Goal: Task Accomplishment & Management: Complete application form

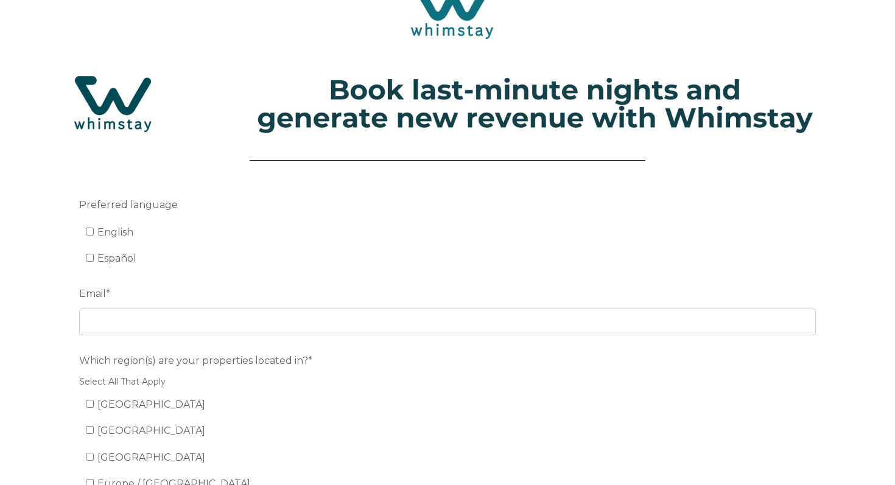
scroll to position [44, 0]
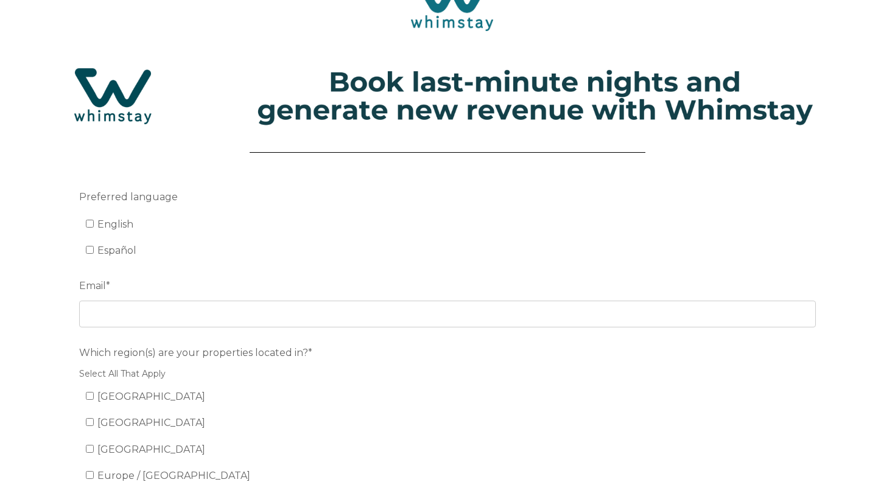
click at [95, 221] on label "English" at bounding box center [109, 225] width 47 height 12
click at [94, 221] on input "English" at bounding box center [90, 224] width 8 height 8
click at [94, 221] on label "English" at bounding box center [109, 225] width 47 height 12
click at [94, 221] on input "English" at bounding box center [90, 224] width 8 height 8
click at [90, 221] on input "English" at bounding box center [90, 224] width 8 height 8
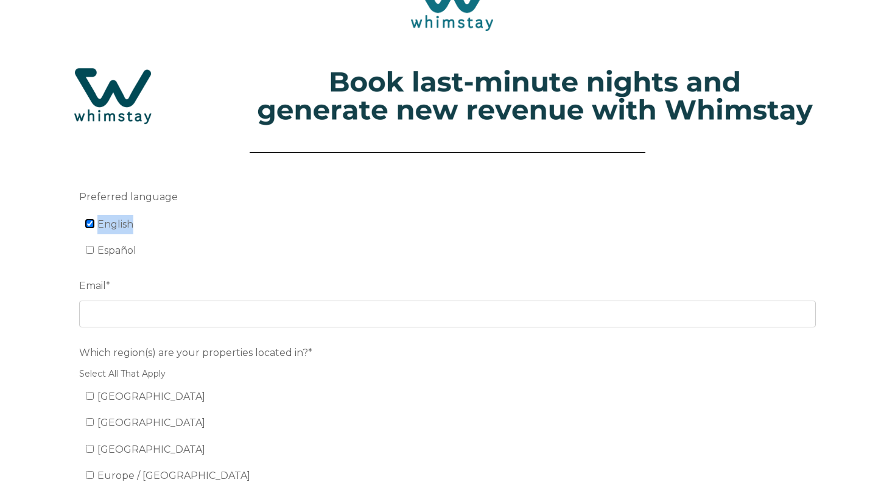
checkbox input "true"
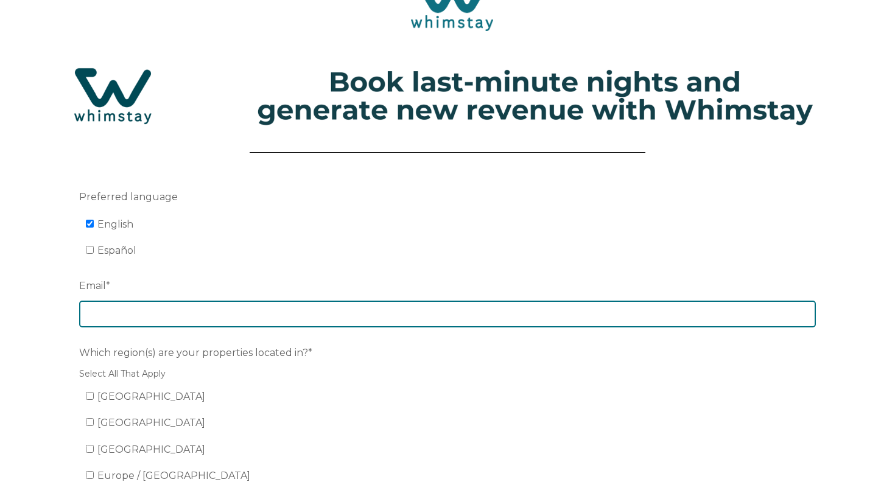
click at [107, 306] on input "Email *" at bounding box center [447, 314] width 737 height 27
type input "[EMAIL_ADDRESS][DOMAIN_NAME]"
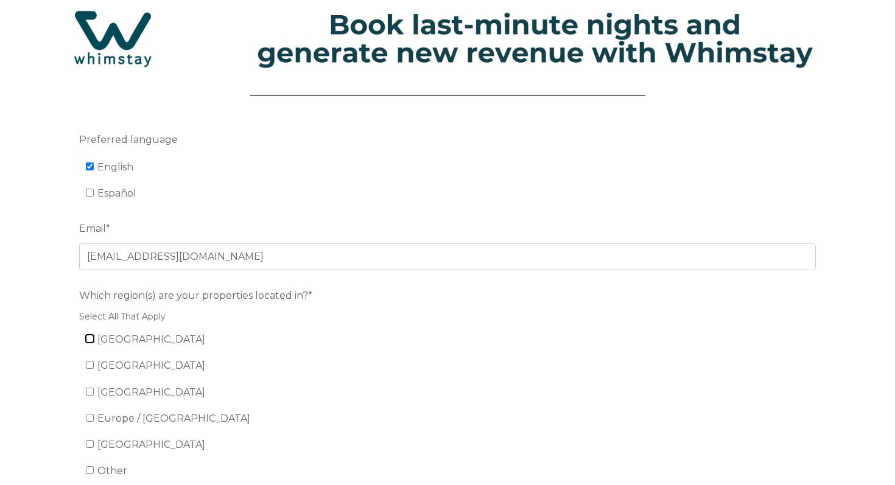
scroll to position [166, 0]
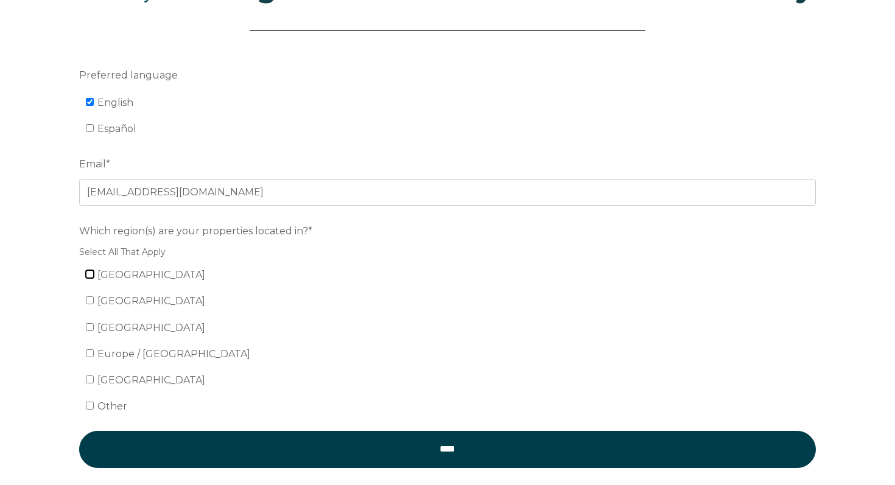
click at [91, 275] on input "[GEOGRAPHIC_DATA]" at bounding box center [90, 274] width 8 height 8
checkbox input "true"
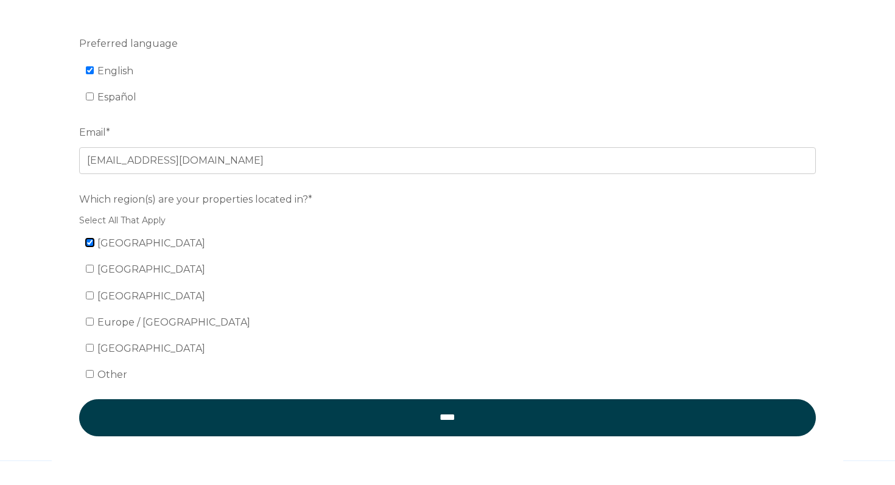
scroll to position [244, 0]
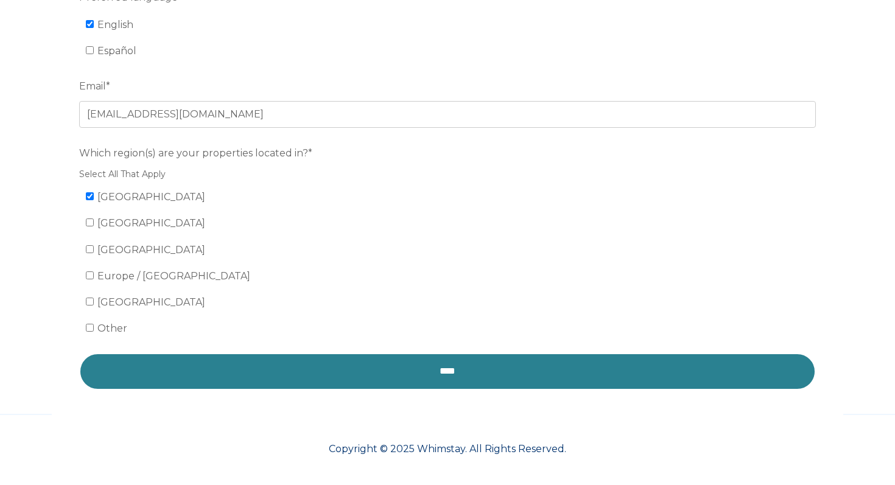
click at [289, 366] on input "****" at bounding box center [447, 371] width 737 height 37
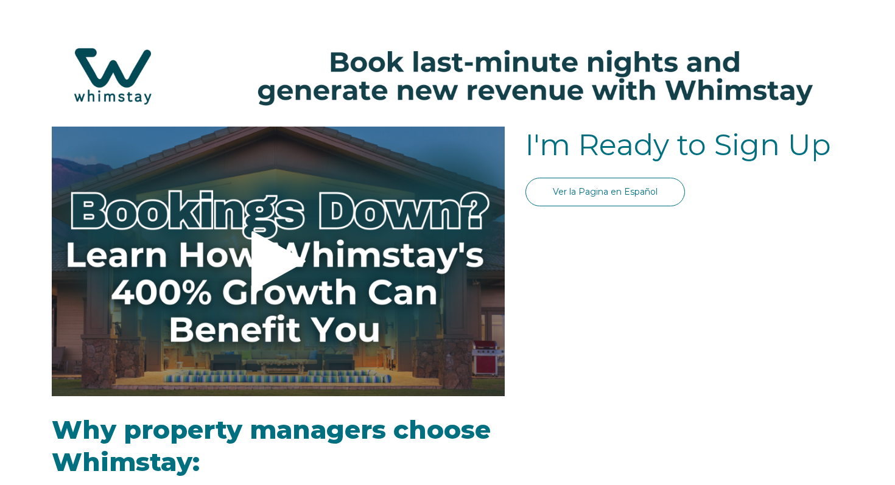
select select "US"
select select "Standard"
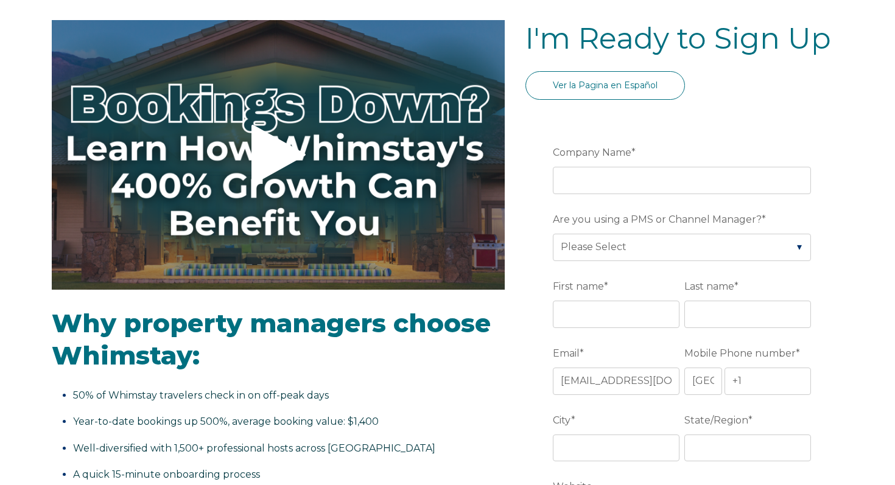
scroll to position [110, 0]
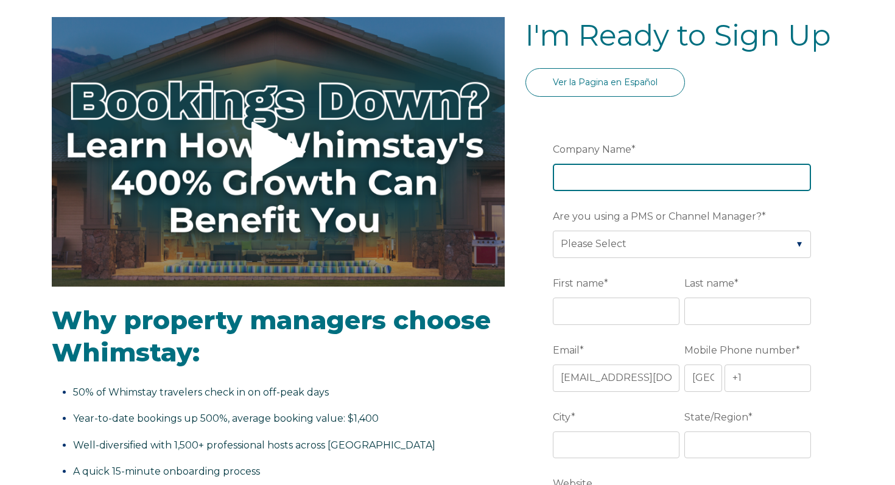
click at [600, 174] on input "Company Name *" at bounding box center [682, 177] width 258 height 27
type input "Sway Vacation Rentals"
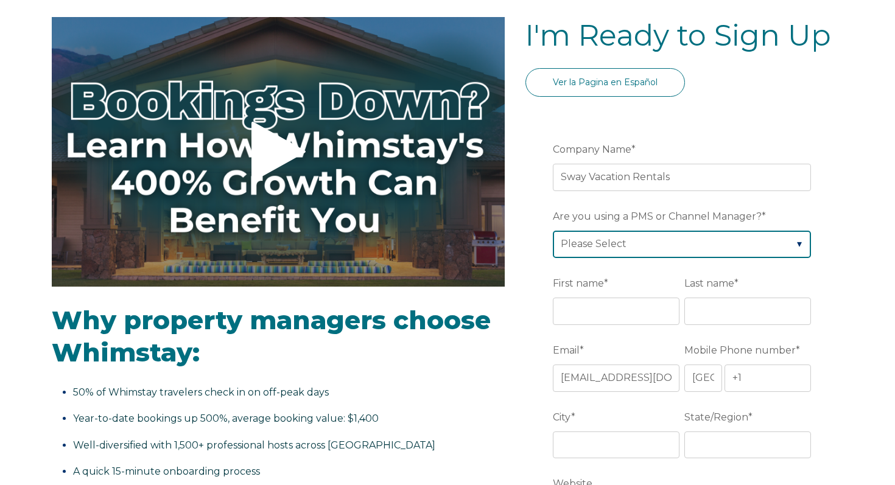
click at [614, 251] on select "Please Select Barefoot BookingPal Boost Brightside CiiRUS Escapia Guesty Hostaw…" at bounding box center [682, 244] width 258 height 27
select select "Streamline"
click at [553, 231] on select "Please Select Barefoot BookingPal Boost Brightside CiiRUS Escapia Guesty Hostaw…" at bounding box center [682, 244] width 258 height 27
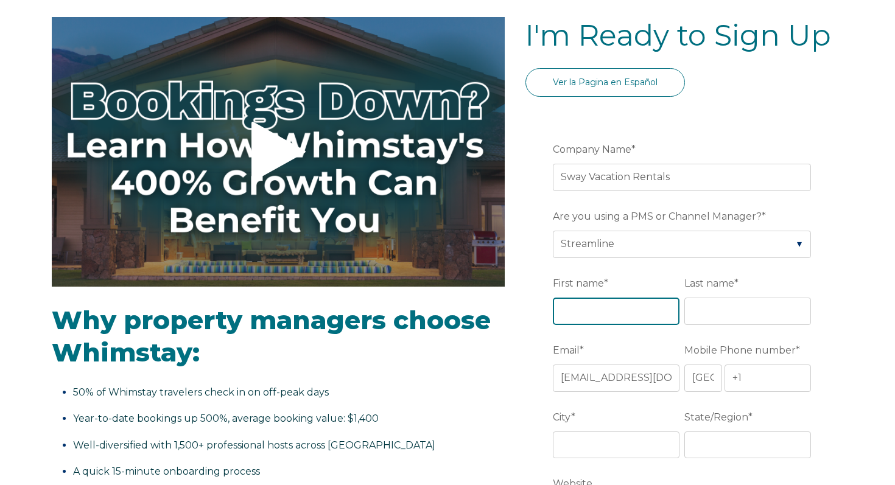
click at [598, 304] on input "First name *" at bounding box center [616, 311] width 127 height 27
type input "Ramin"
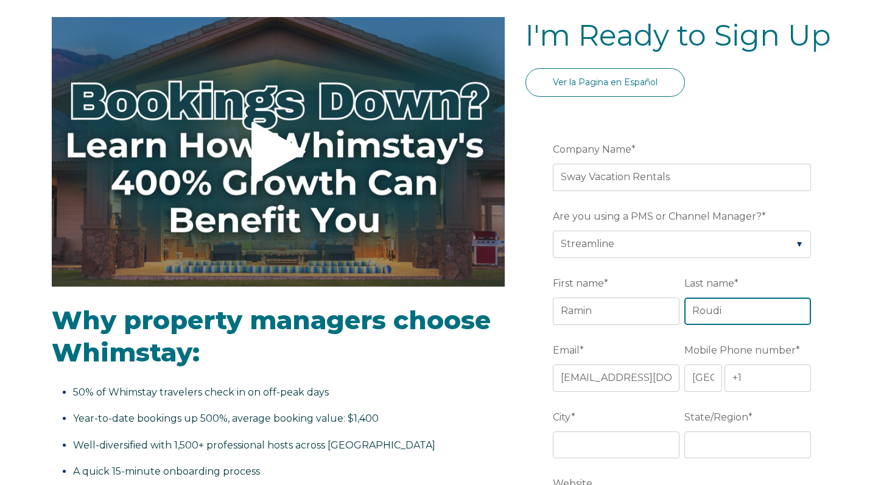
type input "Roudi"
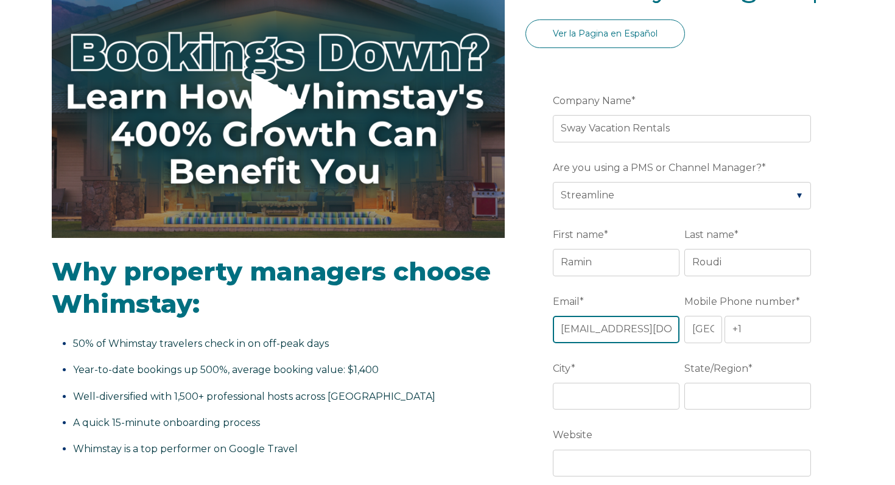
scroll to position [194, 0]
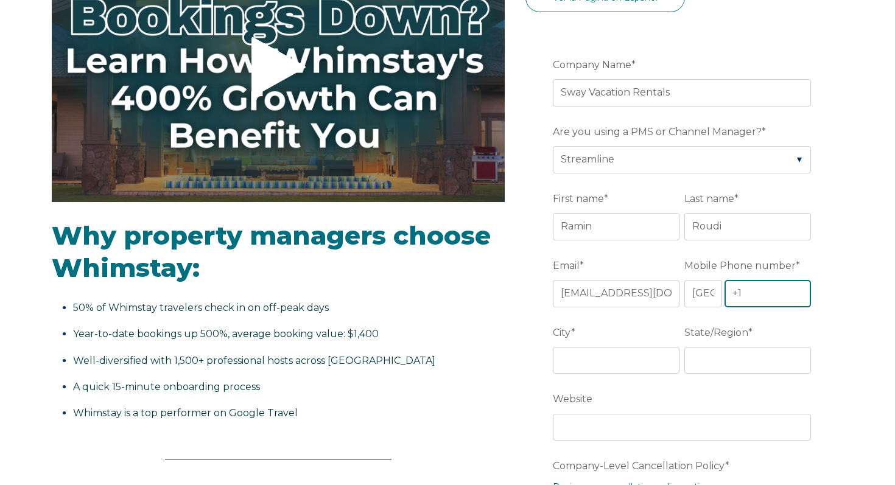
click at [756, 292] on input "+1" at bounding box center [767, 293] width 86 height 27
type input "[PHONE_NUMBER]"
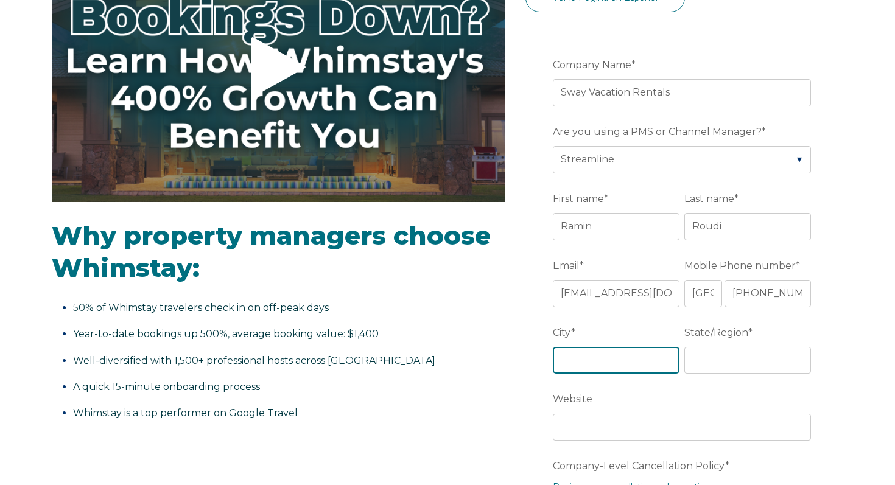
click at [637, 369] on input "City *" at bounding box center [616, 360] width 127 height 27
type input "Scottsdale"
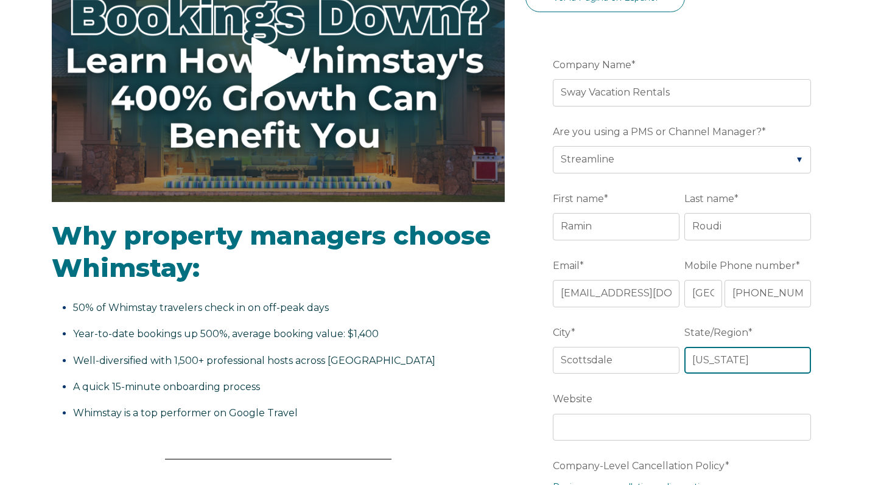
type input "Arizona"
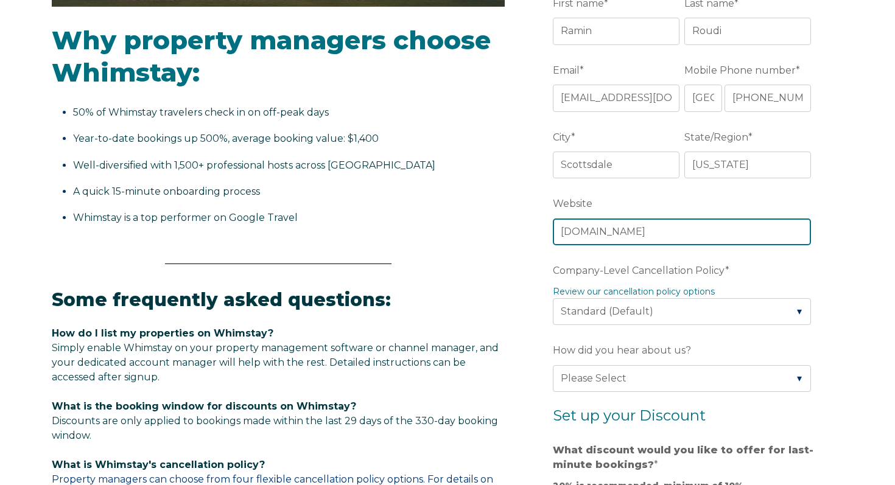
scroll to position [391, 0]
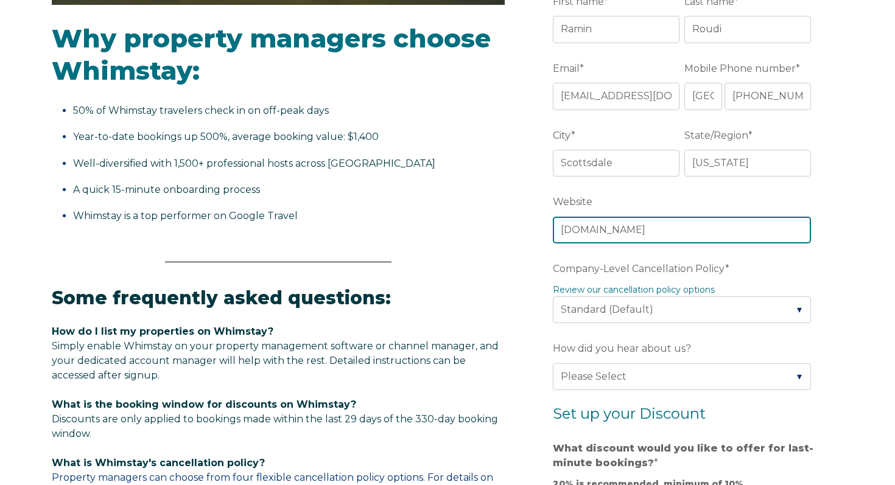
type input "www.swayvrm.com"
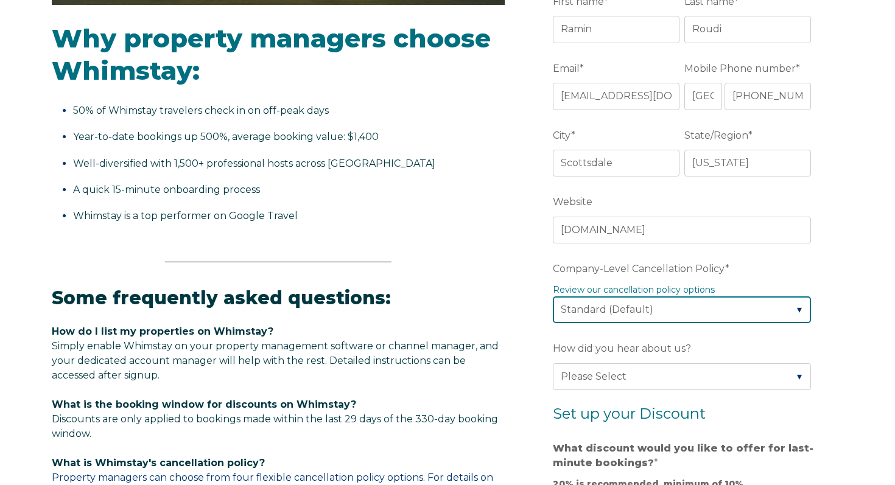
click at [635, 313] on select "Please Select Partial Standard (Default) Moderate Strict" at bounding box center [682, 309] width 258 height 27
click at [553, 296] on select "Please Select Partial Standard (Default) Moderate Strict" at bounding box center [682, 309] width 258 height 27
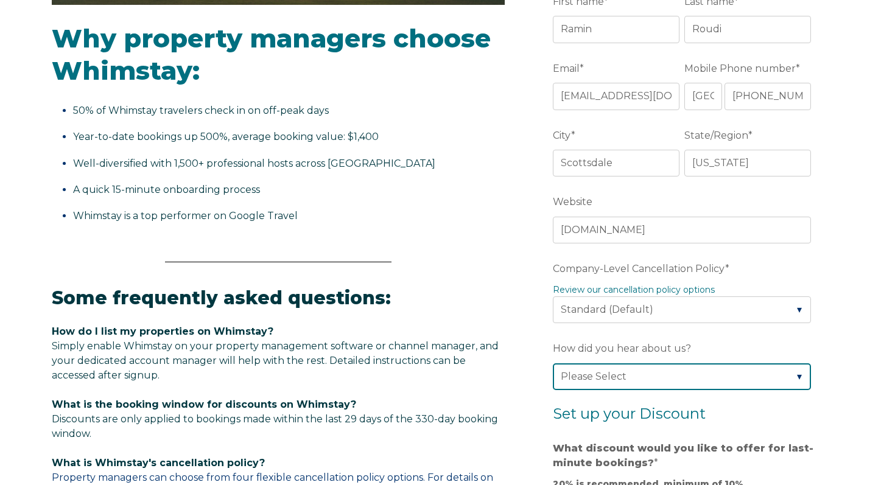
click at [622, 378] on select "Please Select Found Whimstay through a Google search Spoke to a Whimstay salesp…" at bounding box center [682, 376] width 258 height 27
select select "Other"
click at [553, 363] on select "Please Select Found Whimstay through a Google search Spoke to a Whimstay salesp…" at bounding box center [682, 376] width 258 height 27
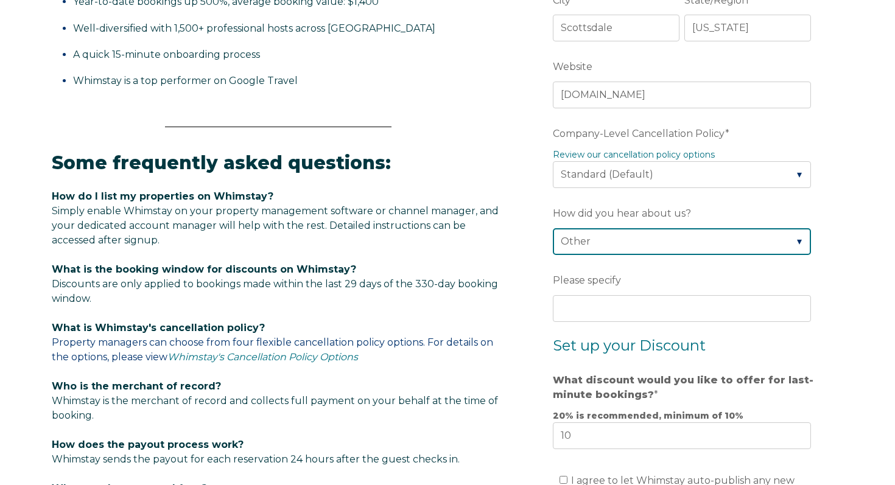
scroll to position [540, 0]
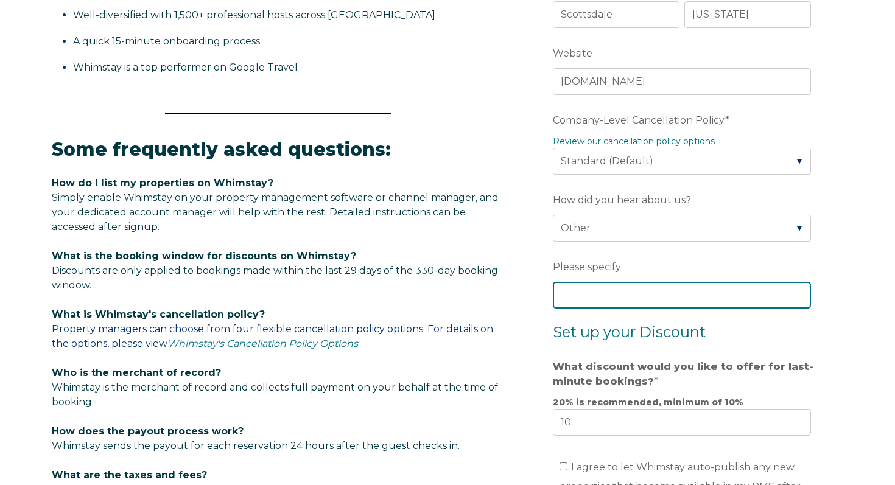
click at [691, 296] on input "Please specify" at bounding box center [682, 295] width 258 height 27
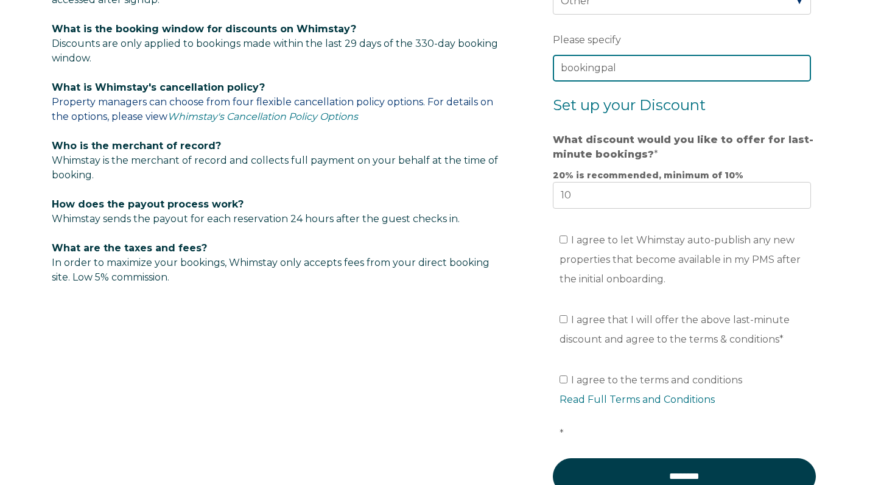
scroll to position [770, 0]
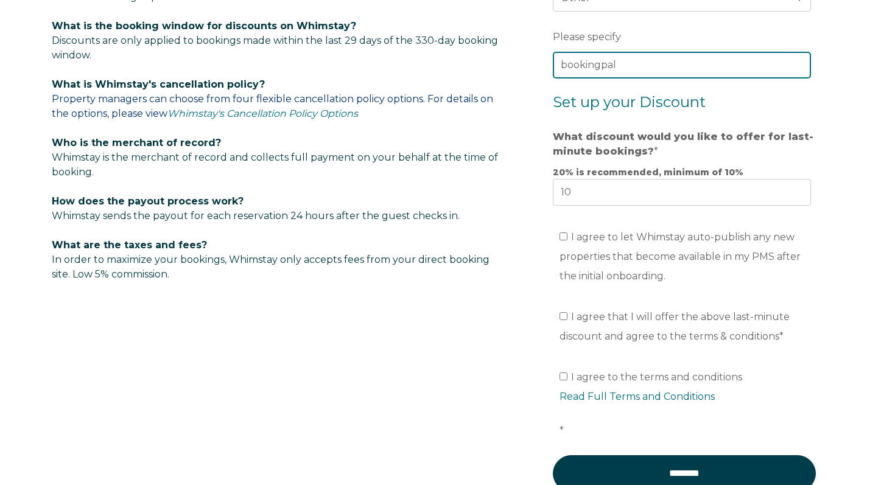
type input "bookingpal"
click at [564, 234] on input "I agree to let Whimstay auto-publish any new properties that become available i…" at bounding box center [563, 237] width 8 height 8
checkbox input "true"
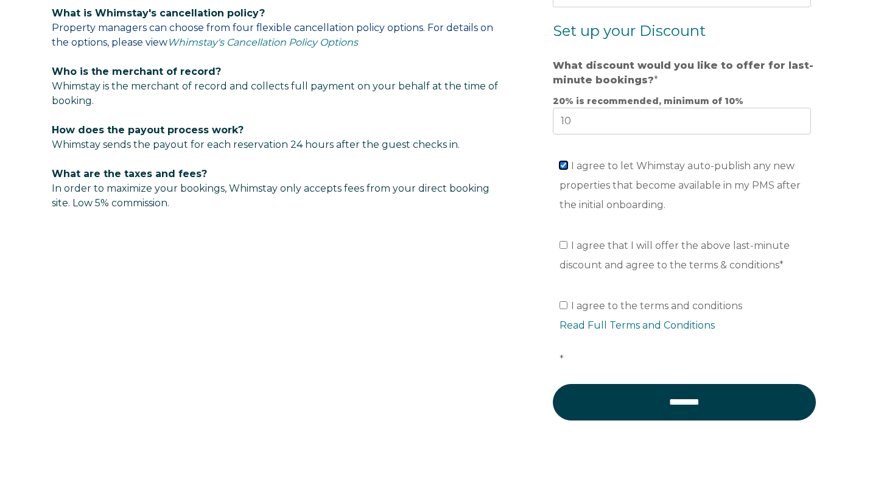
scroll to position [850, 0]
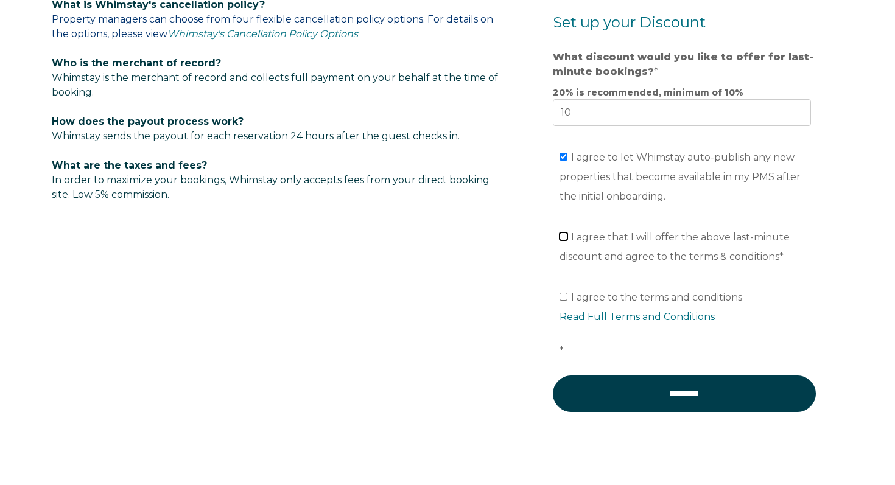
click at [564, 240] on input "I agree that I will offer the above last-minute discount and agree to the terms…" at bounding box center [563, 237] width 8 height 8
checkbox input "true"
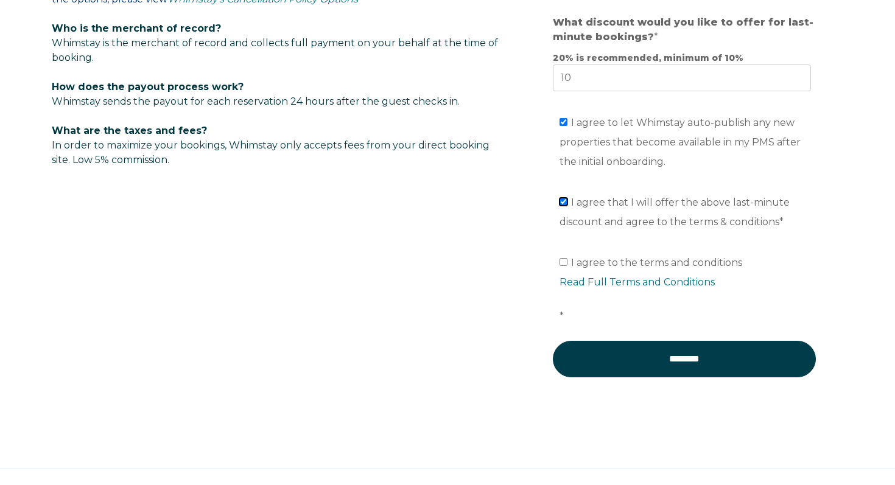
scroll to position [887, 0]
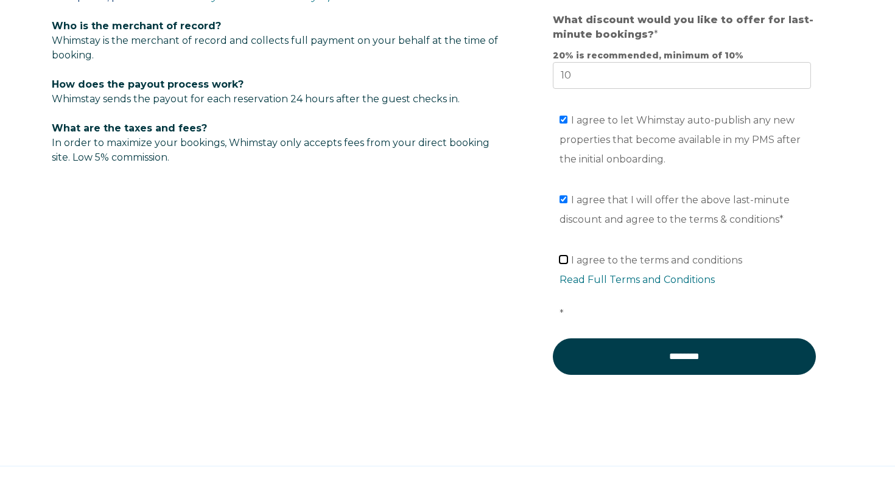
click at [564, 259] on input "I agree to the terms and conditions Read Full Terms and Conditions *" at bounding box center [563, 260] width 8 height 8
checkbox input "true"
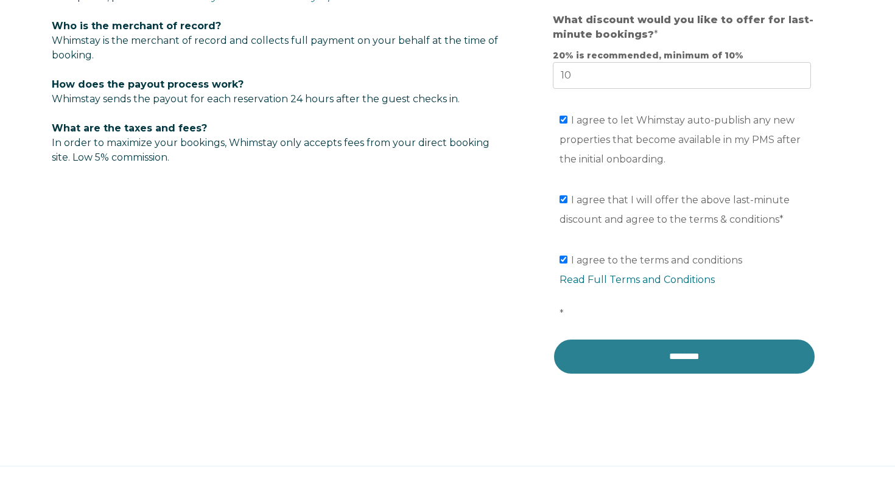
click at [690, 358] on input "********" at bounding box center [684, 356] width 263 height 37
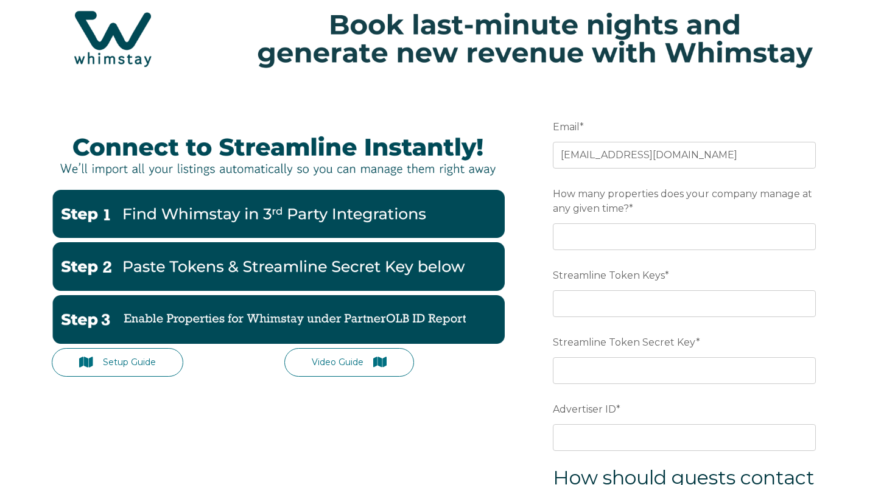
scroll to position [103, 0]
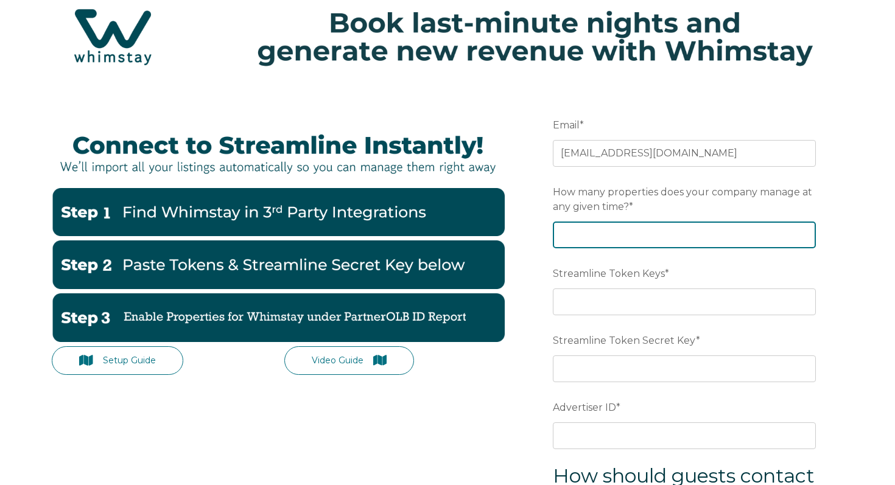
click at [680, 230] on input "How many properties does your company manage at any given time? *" at bounding box center [684, 235] width 263 height 27
type input "40"
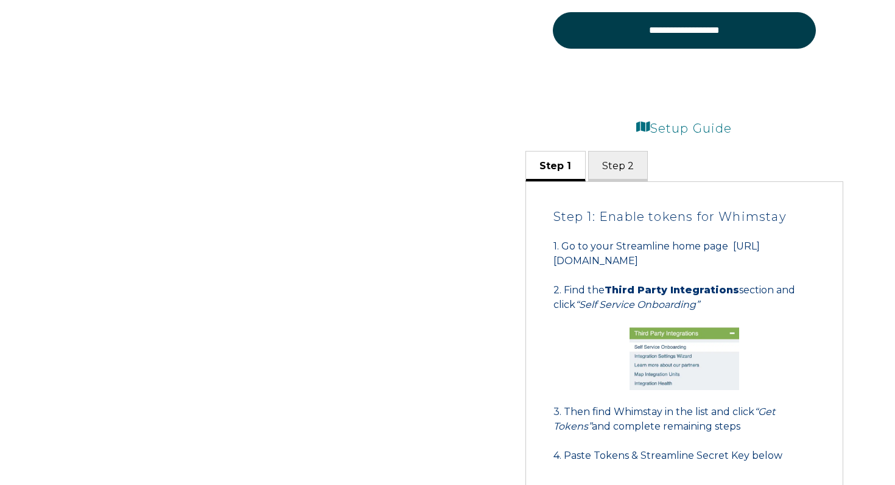
scroll to position [0, 0]
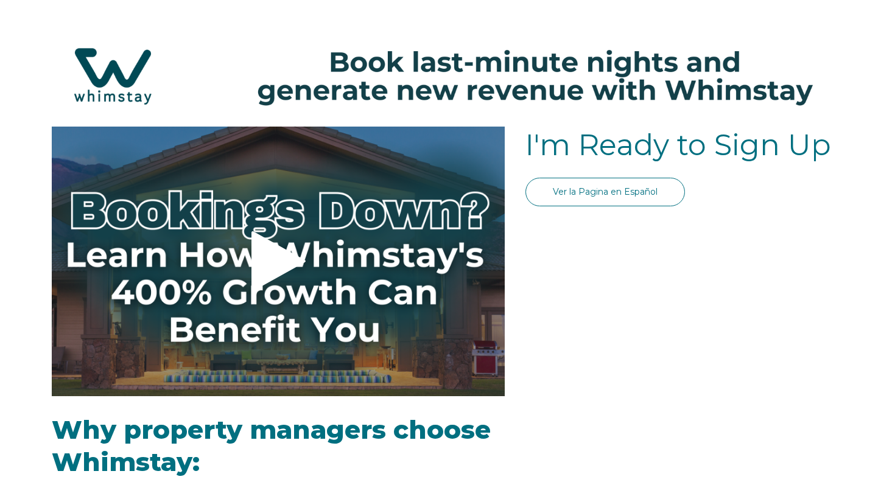
select select "US"
select select "Standard"
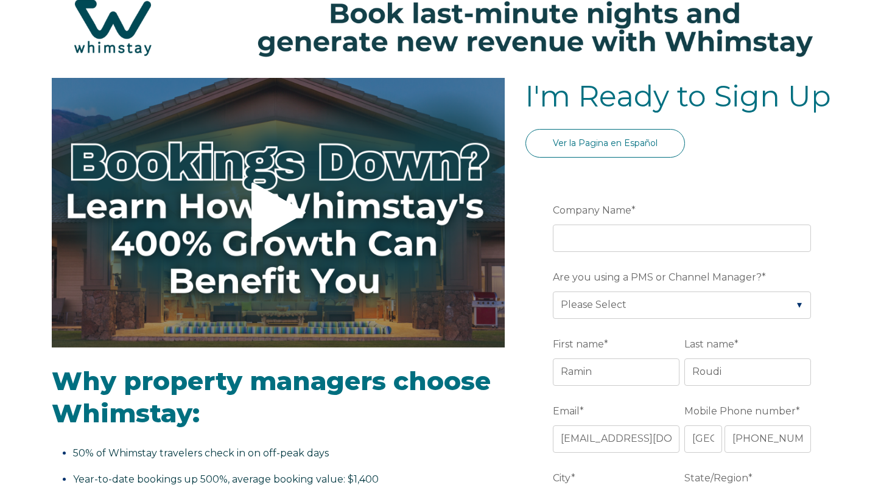
scroll to position [80, 0]
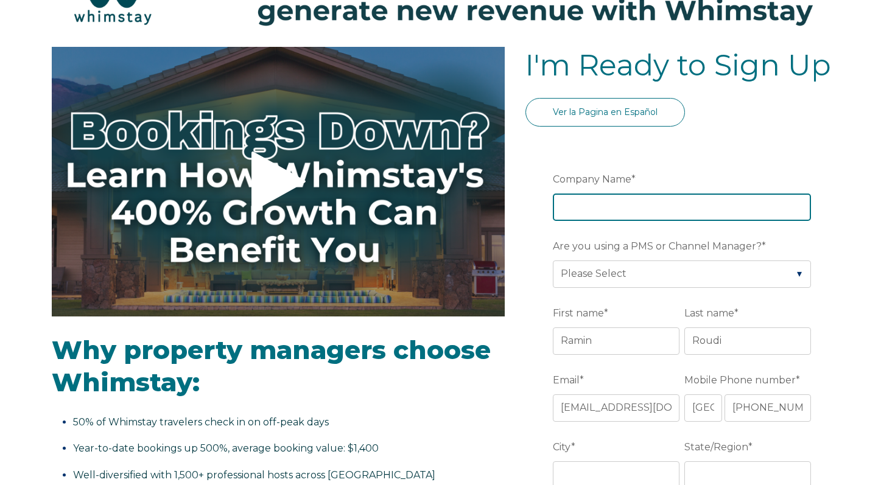
click at [626, 210] on input "Company Name *" at bounding box center [682, 207] width 258 height 27
type input "Sway Vacation Rentals"
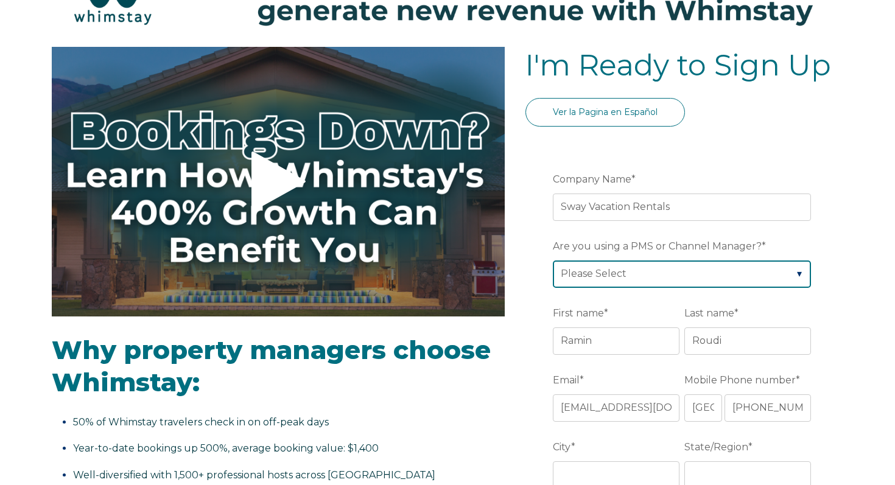
click at [608, 265] on select "Please Select Barefoot BookingPal Boost Brightside CiiRUS Escapia Guesty Hostaw…" at bounding box center [682, 274] width 258 height 27
select select "BookingPal"
click at [553, 261] on select "Please Select Barefoot BookingPal Boost Brightside CiiRUS Escapia Guesty Hostaw…" at bounding box center [682, 274] width 258 height 27
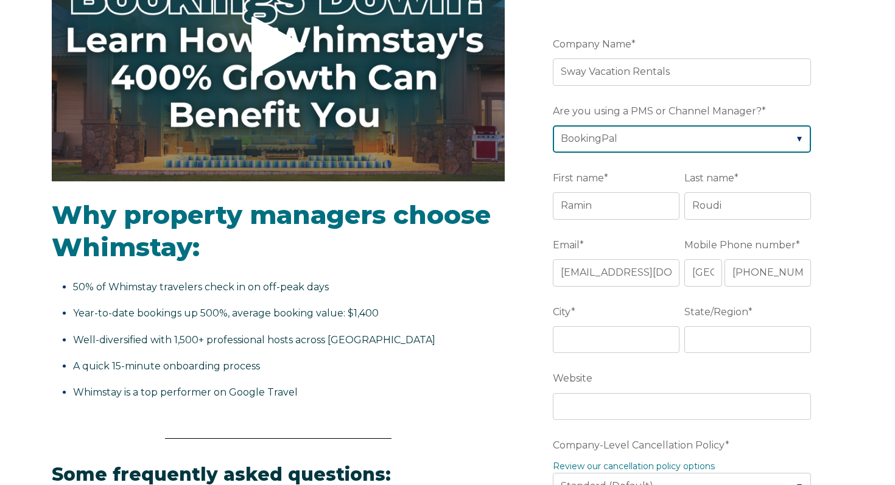
scroll to position [218, 0]
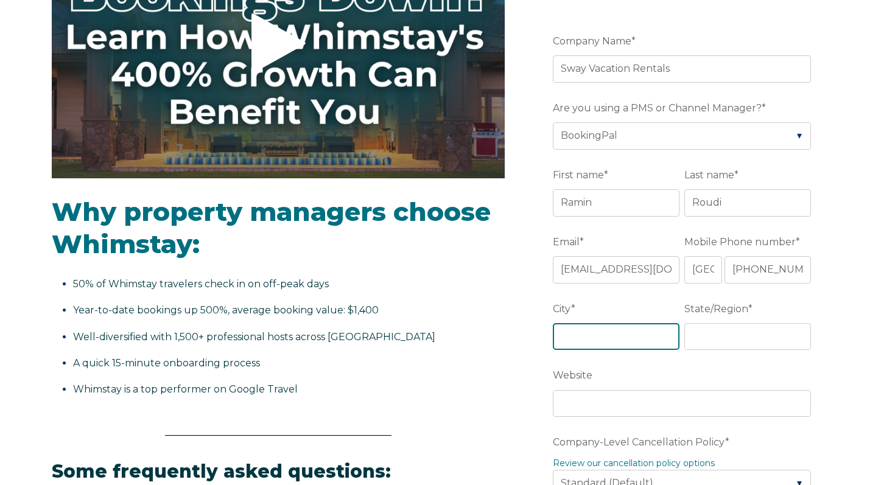
click at [593, 331] on input "City *" at bounding box center [616, 336] width 127 height 27
type input "Scottsdale"
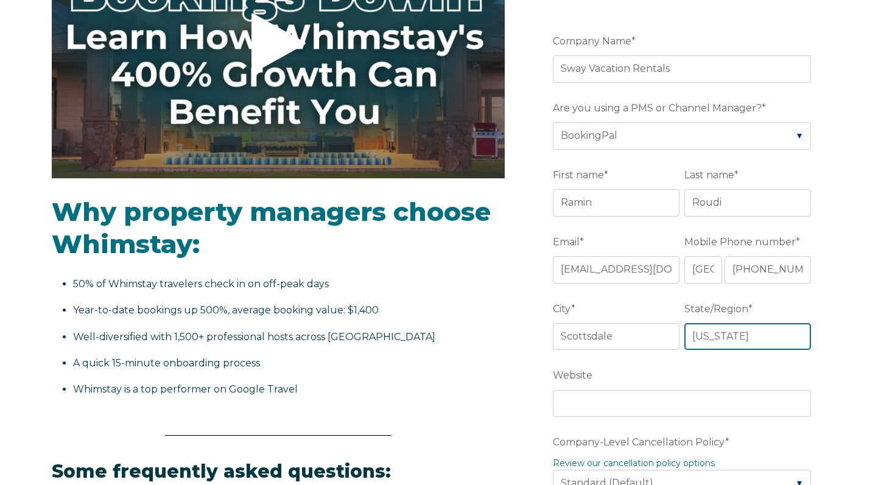
type input "Arizona"
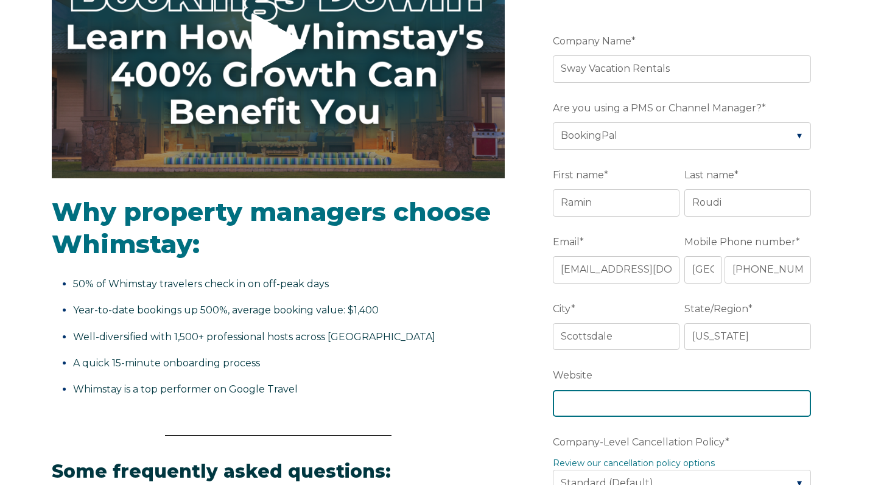
click at [570, 405] on input "Website" at bounding box center [682, 403] width 258 height 27
type input "2"
click at [570, 405] on input "www.swayvrm.com" at bounding box center [682, 403] width 258 height 27
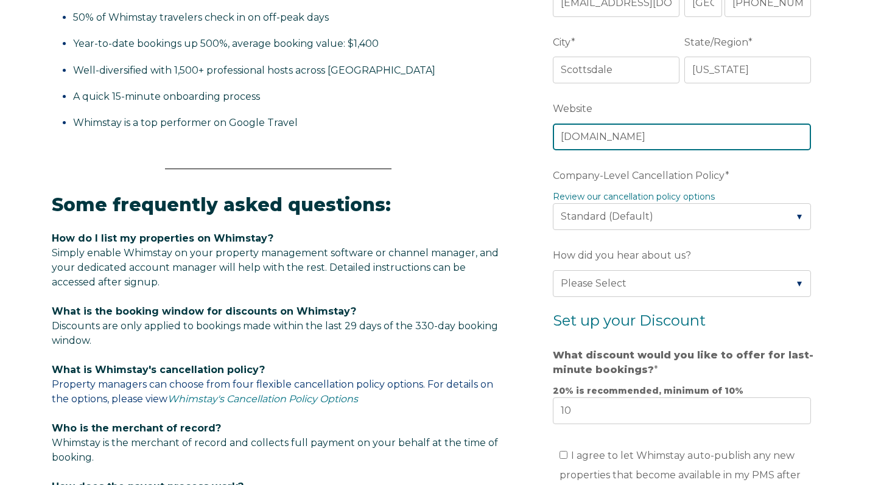
scroll to position [495, 0]
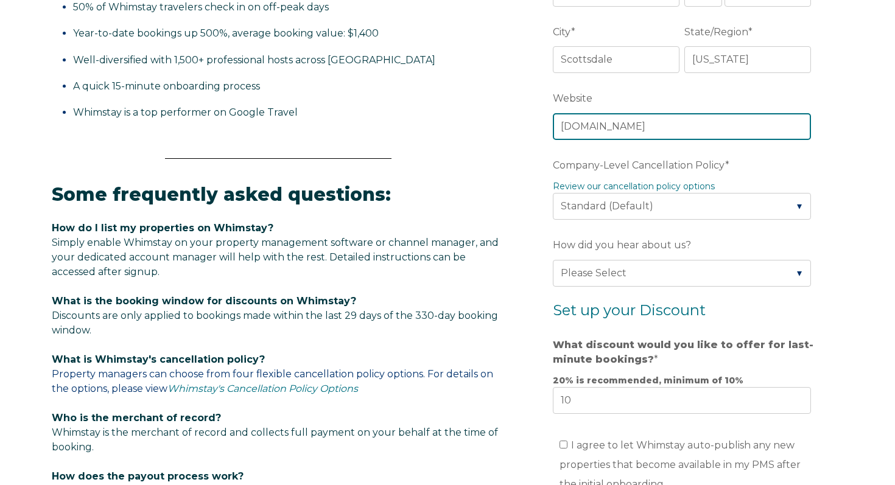
type input "www.swayvrm.com"
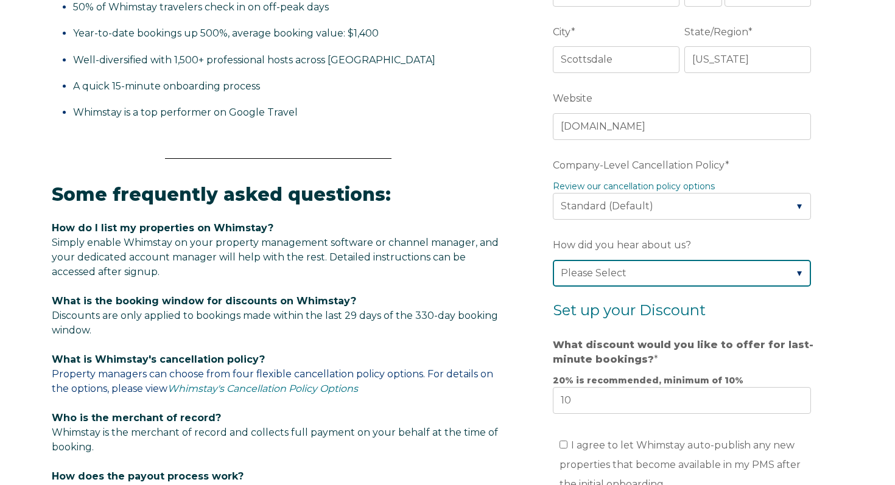
click at [615, 276] on select "Please Select Found Whimstay through a Google search Spoke to a Whimstay salesp…" at bounding box center [682, 273] width 258 height 27
select select "Other"
click at [553, 260] on select "Please Select Found Whimstay through a Google search Spoke to a Whimstay salesp…" at bounding box center [682, 273] width 258 height 27
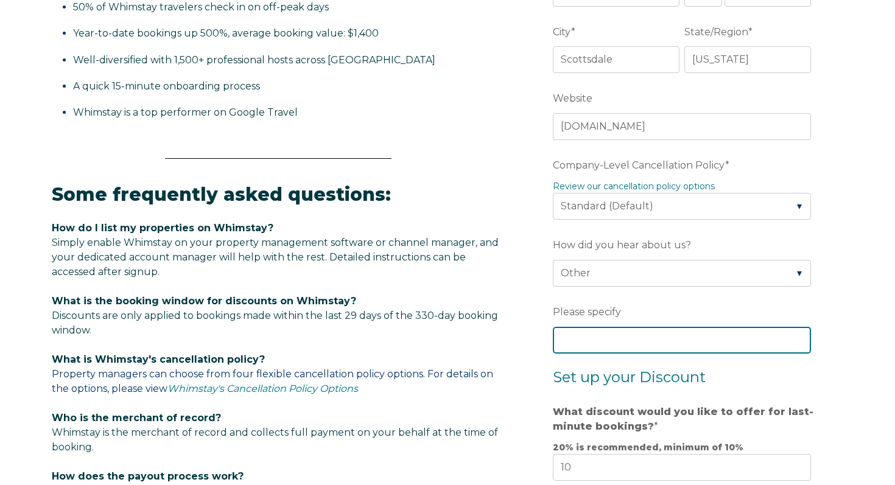
click at [573, 346] on input "Please specify" at bounding box center [682, 340] width 258 height 27
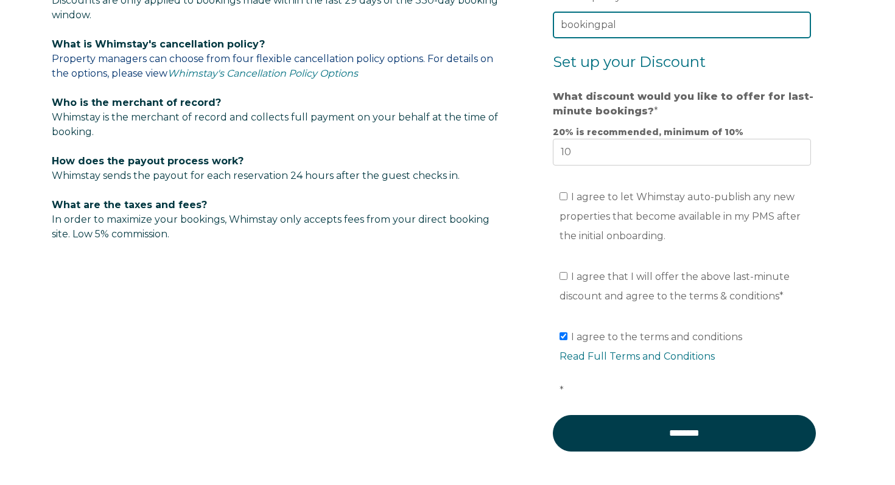
scroll to position [829, 0]
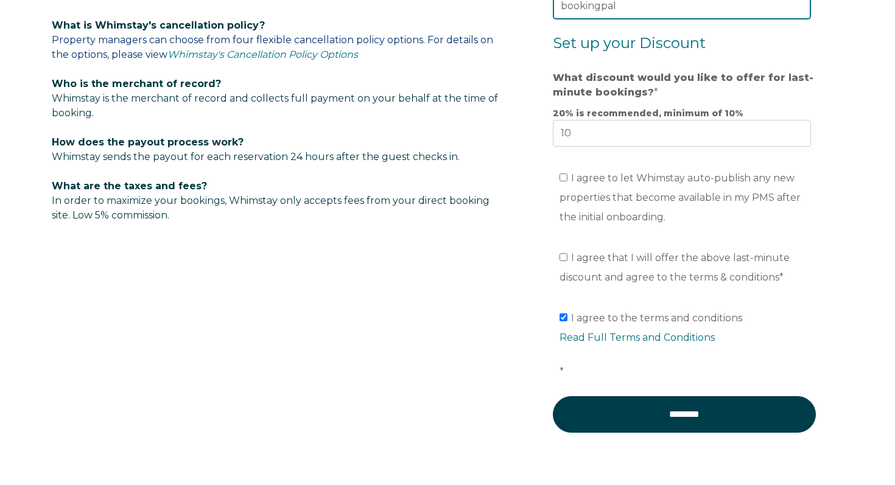
type input "bookingpal"
click at [563, 180] on input "I agree to let Whimstay auto-publish any new properties that become available i…" at bounding box center [563, 177] width 8 height 8
checkbox input "true"
click at [567, 258] on label "I agree that I will offer the above last-minute discount and agree to the terms…" at bounding box center [674, 267] width 230 height 31
click at [567, 258] on input "I agree that I will offer the above last-minute discount and agree to the terms…" at bounding box center [563, 257] width 8 height 8
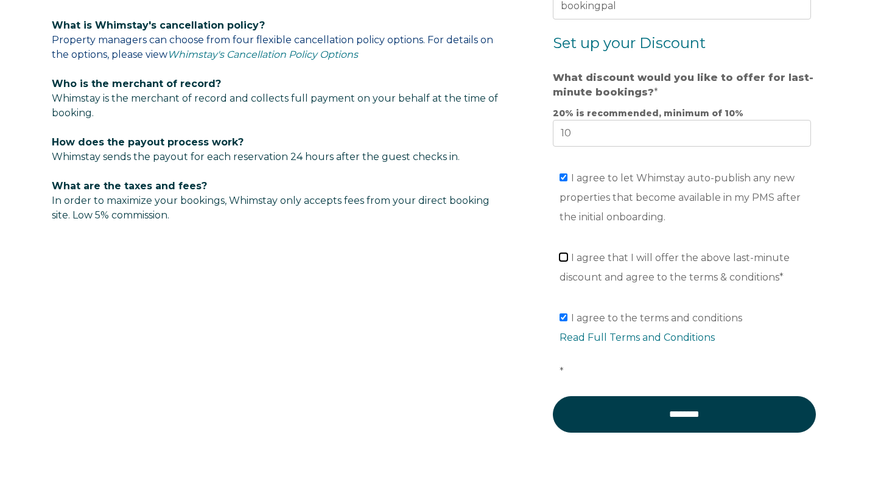
checkbox input "true"
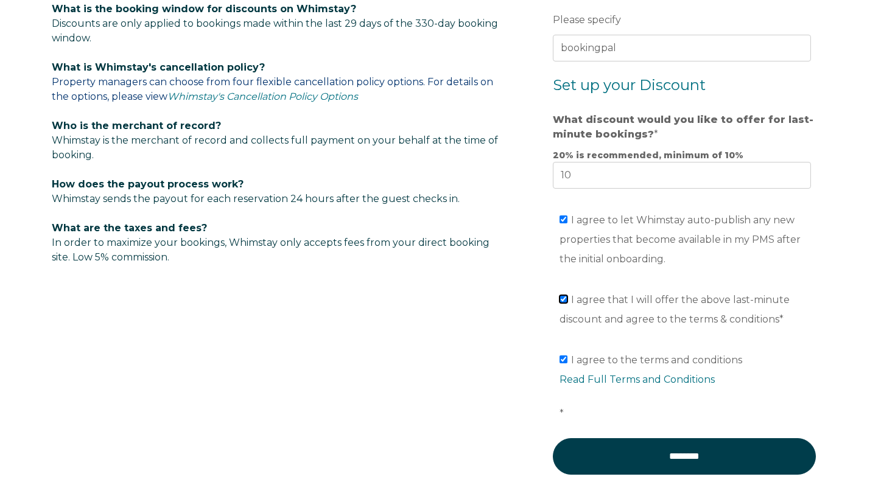
scroll to position [861, 0]
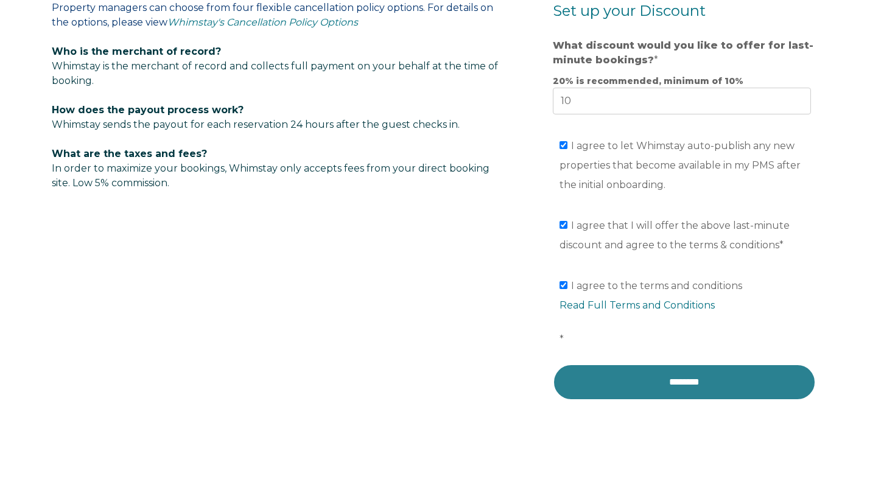
click at [674, 374] on input "********" at bounding box center [684, 382] width 263 height 37
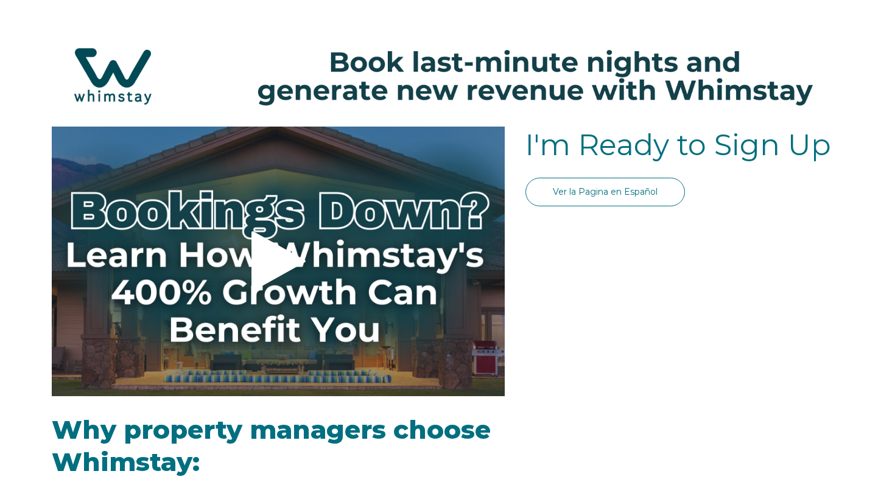
select select "US"
select select "Standard"
